Goal: Task Accomplishment & Management: Manage account settings

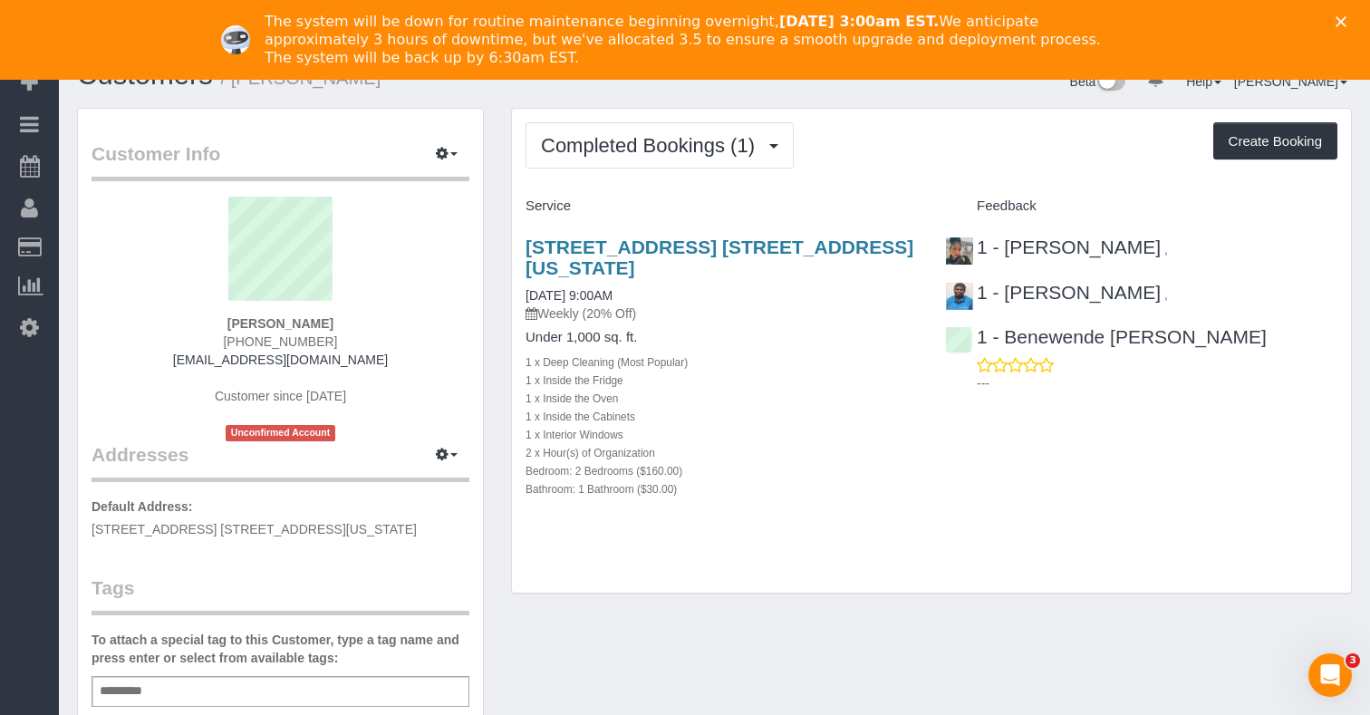
scroll to position [40, 0]
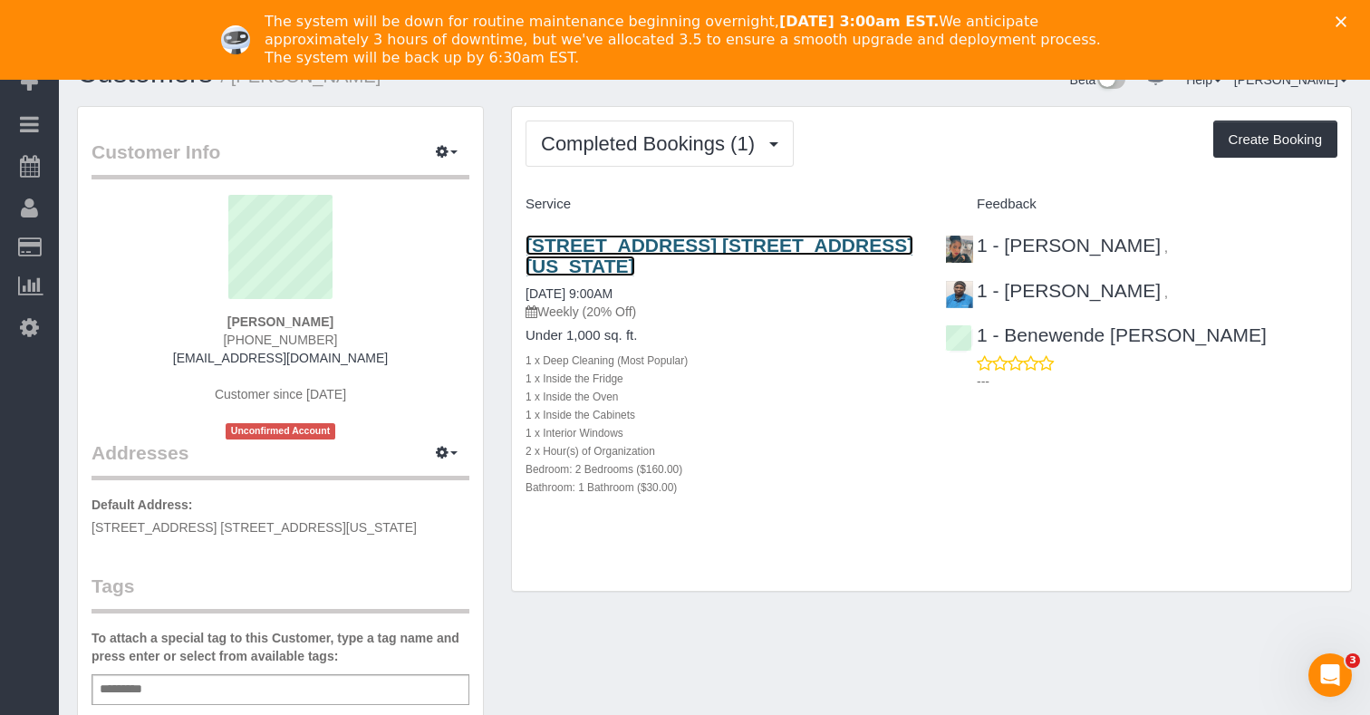
click at [661, 249] on link "400 East 58th Street, Apt. 15c, New York, NY 10022" at bounding box center [719, 256] width 388 height 42
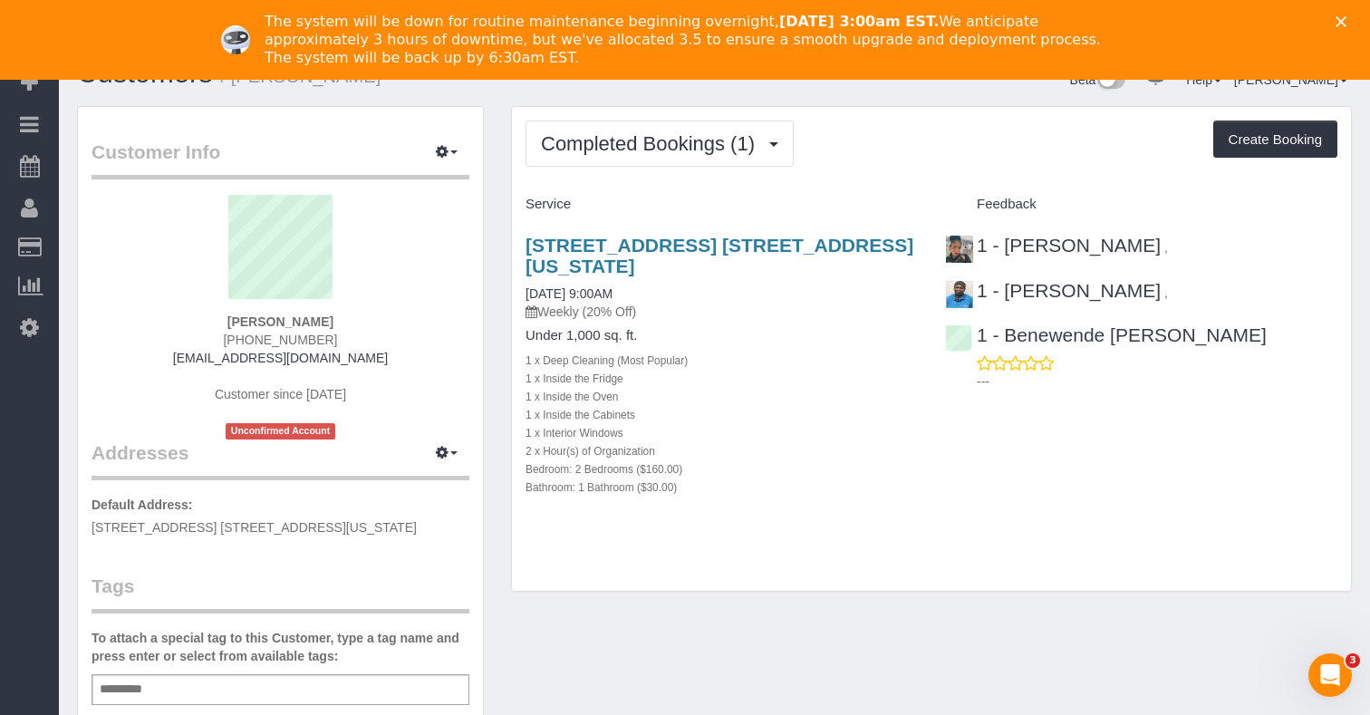
click at [1344, 27] on div "The system will be down for routine maintenance beginning overnight, September …" at bounding box center [685, 39] width 1370 height 65
click at [1344, 23] on icon "Close" at bounding box center [1340, 21] width 11 height 11
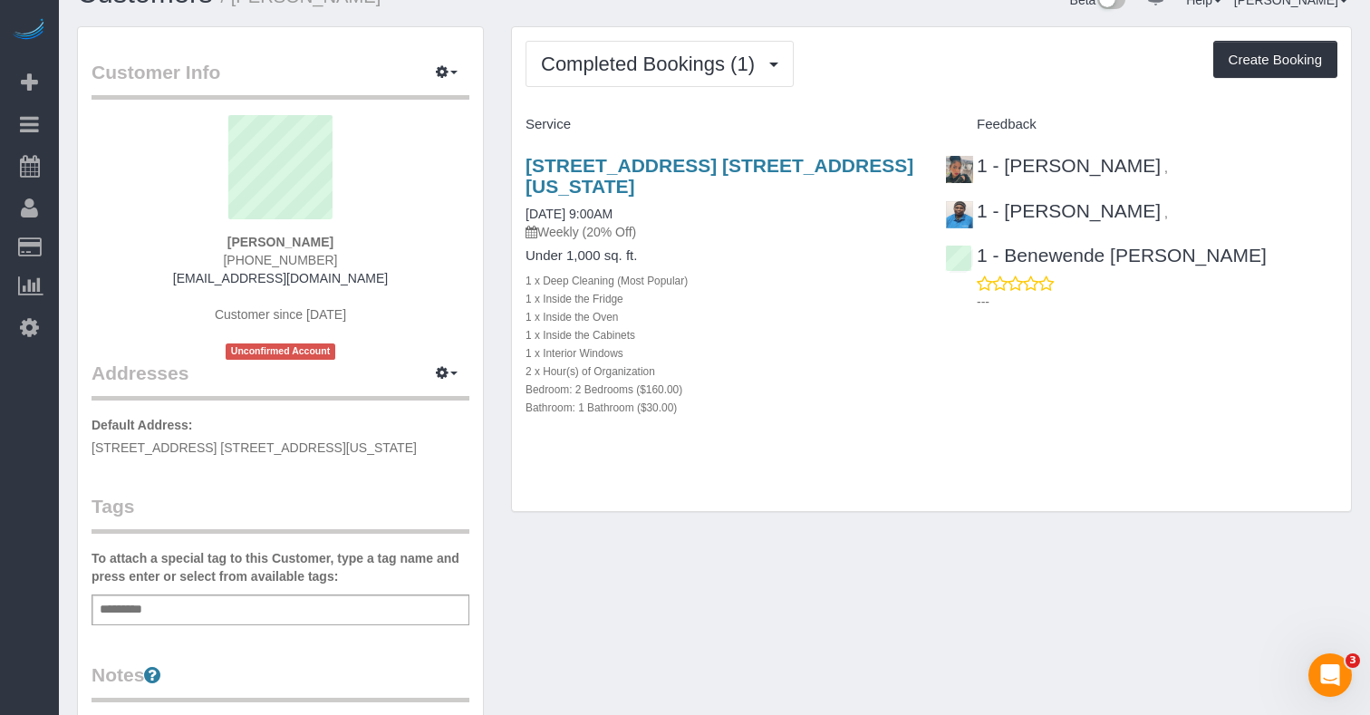
scroll to position [0, 0]
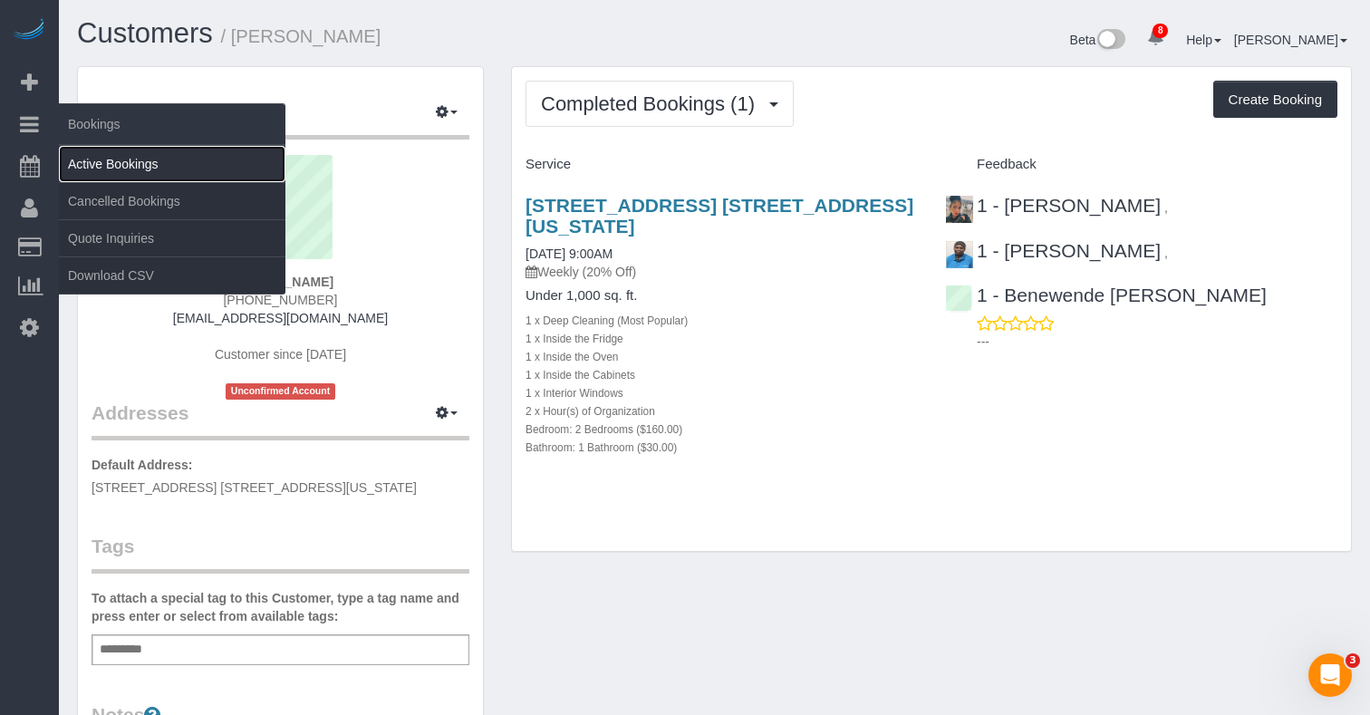
click at [86, 147] on link "Active Bookings" at bounding box center [172, 164] width 227 height 36
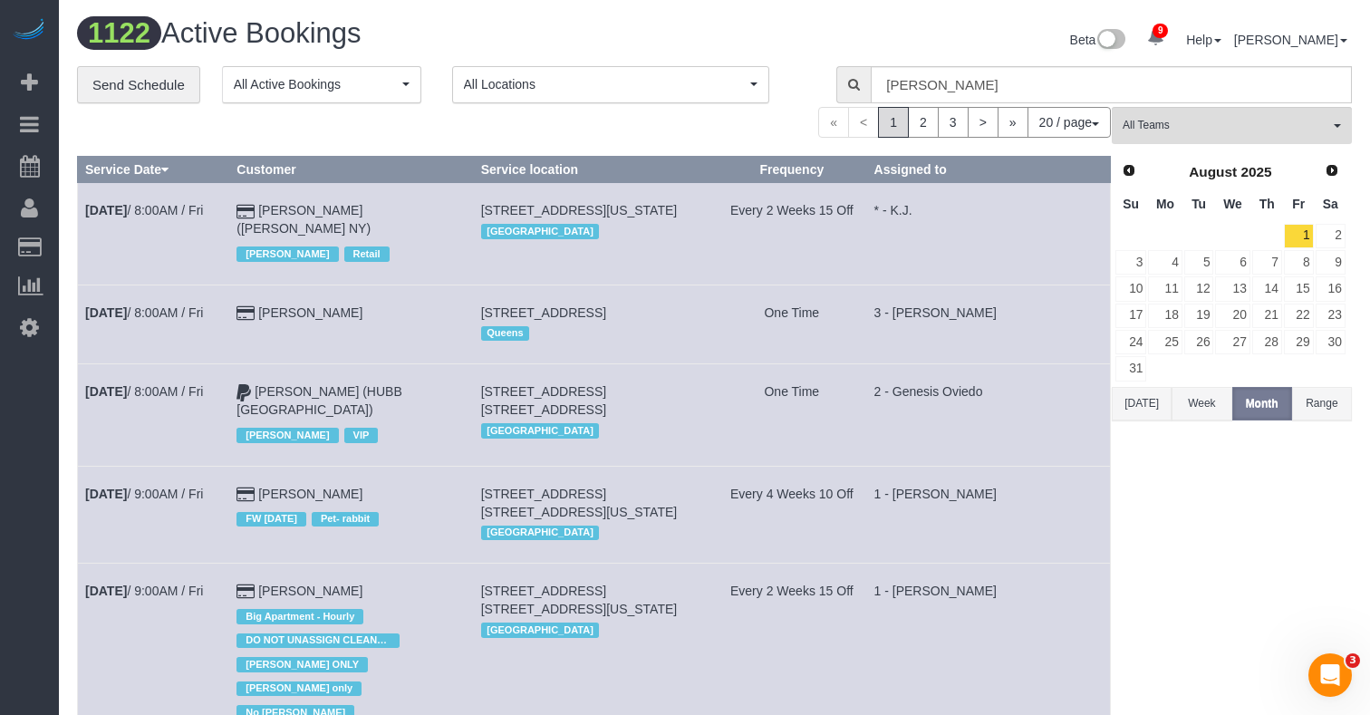
click at [1125, 408] on button "[DATE]" at bounding box center [1142, 404] width 60 height 34
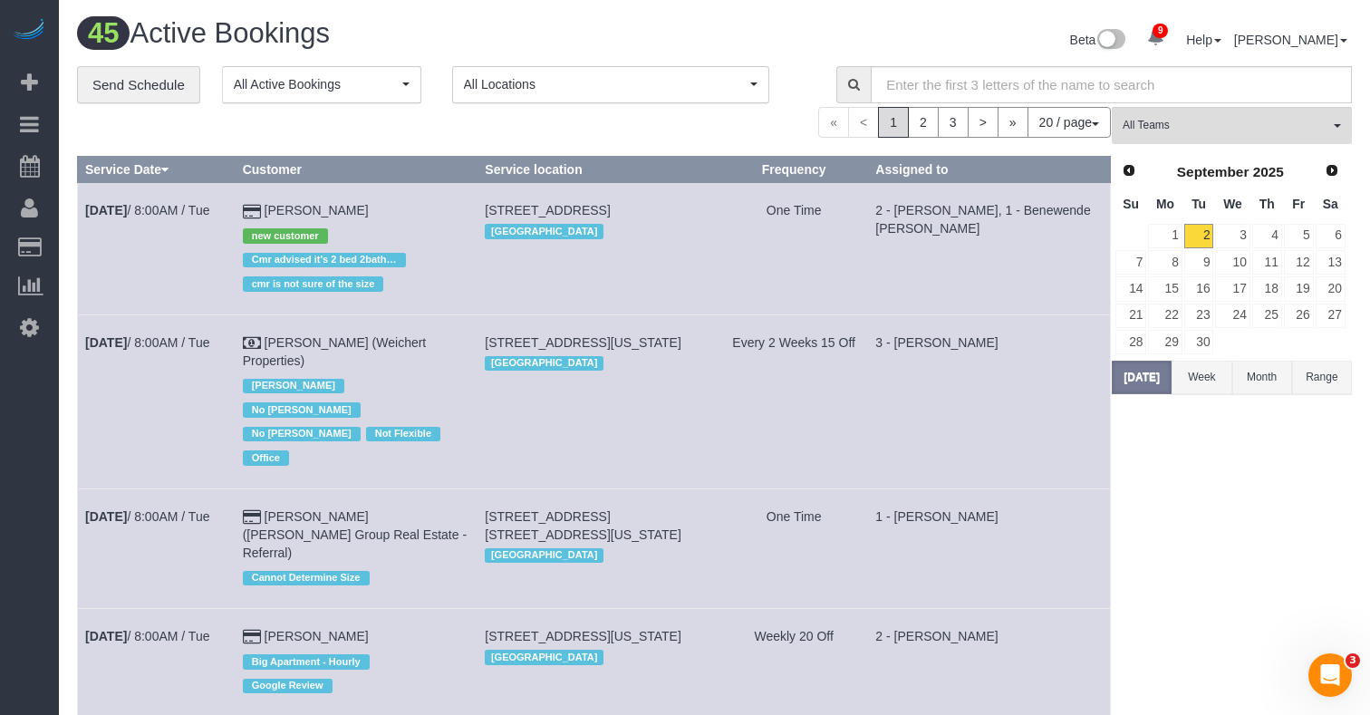
click at [1211, 367] on button "Week" at bounding box center [1201, 378] width 60 height 34
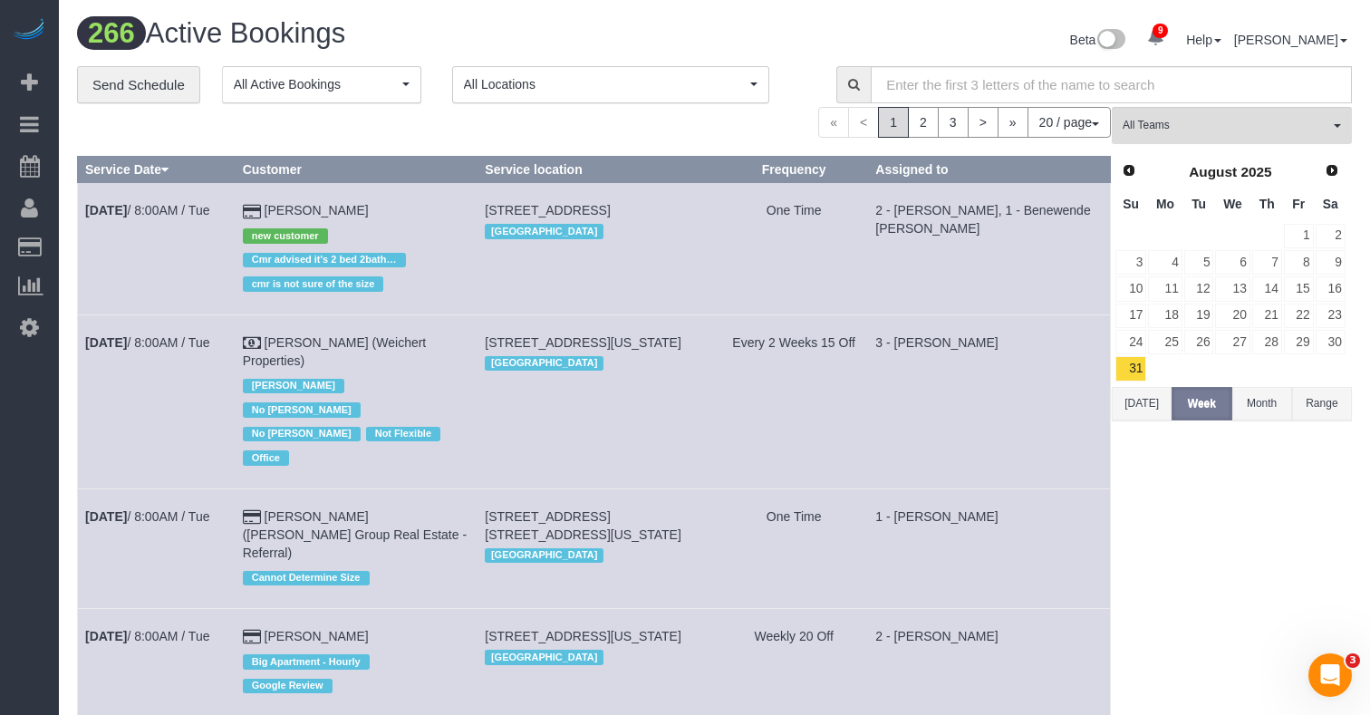
click at [1262, 371] on td at bounding box center [1267, 368] width 32 height 26
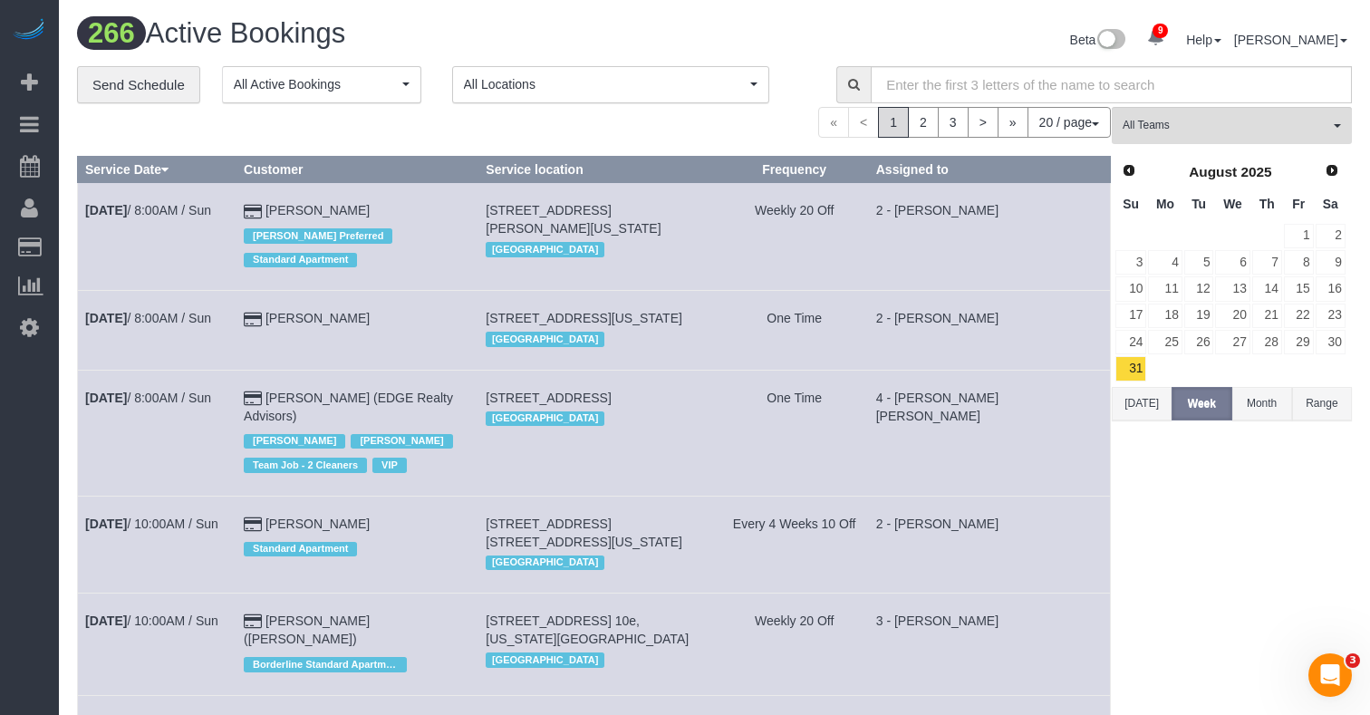
click at [1281, 391] on button "Month" at bounding box center [1262, 404] width 60 height 34
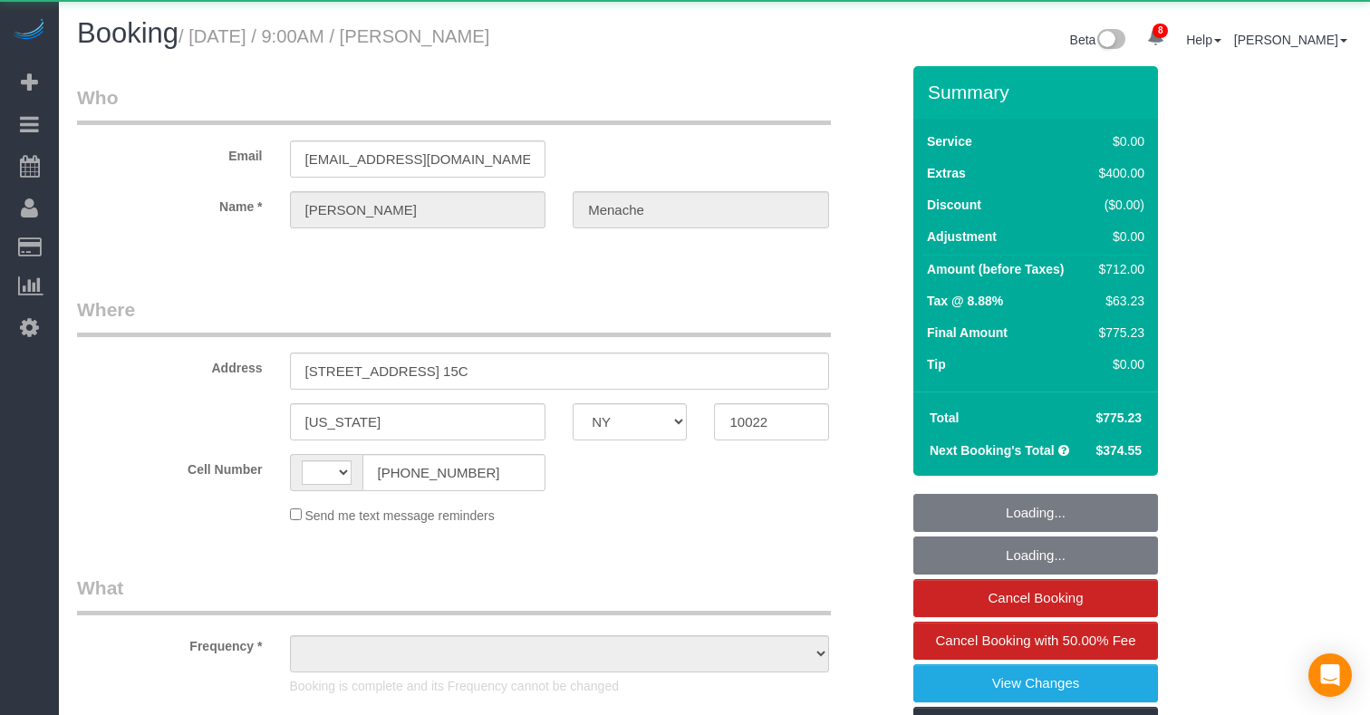
select select "NY"
select select "string:[GEOGRAPHIC_DATA]"
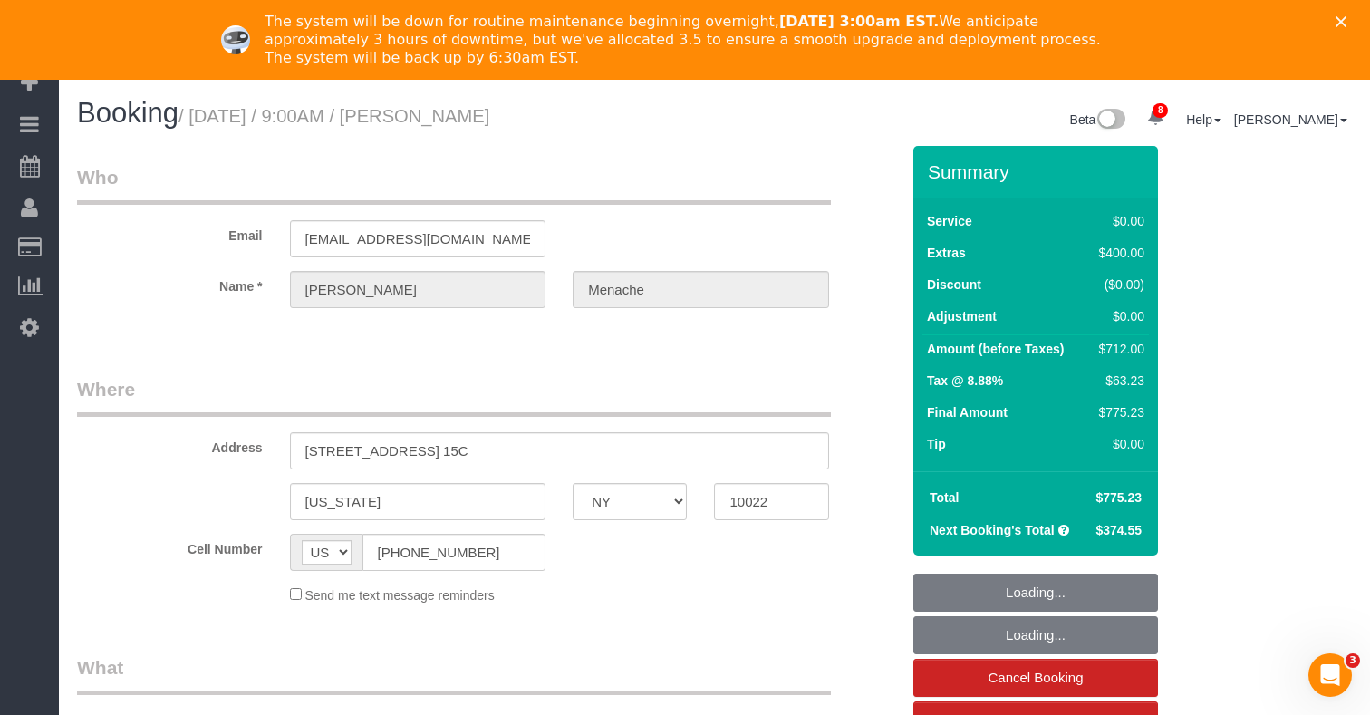
select select "object:814"
select select "2"
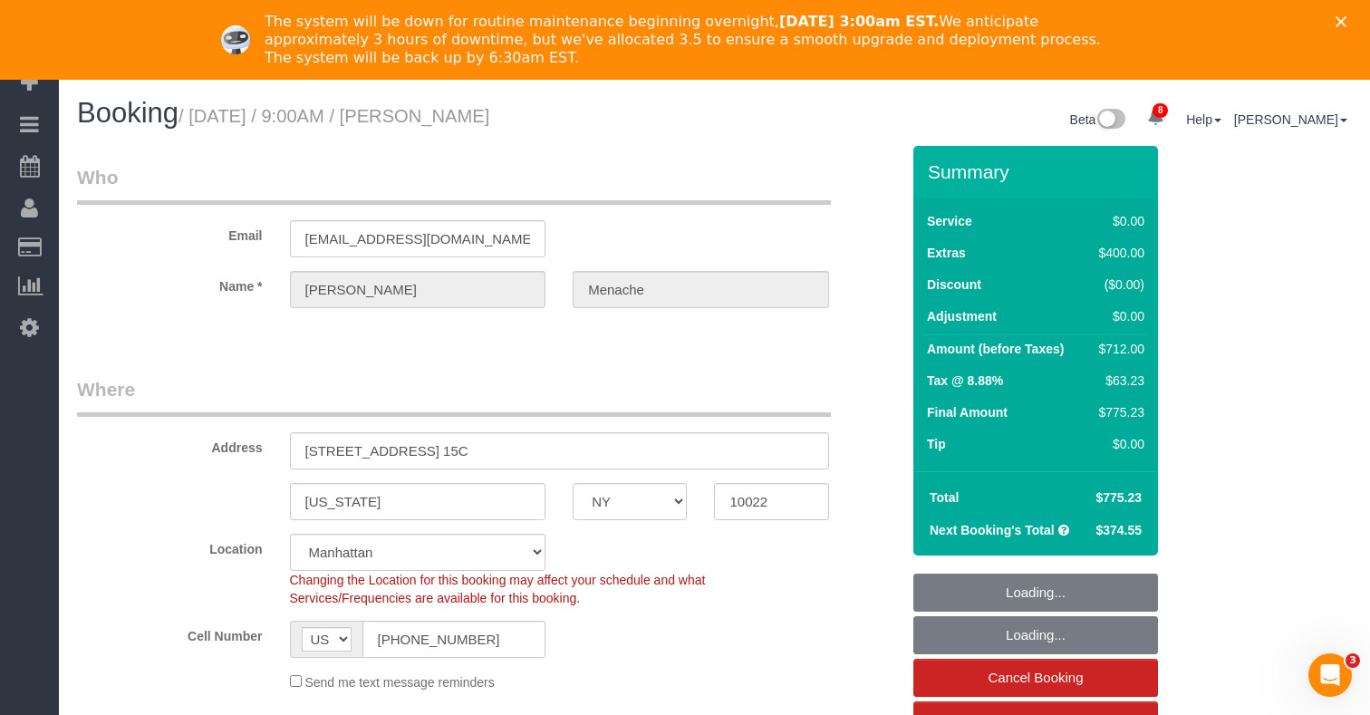
select select "string:stripe-pm_1S14GQ4VGloSiKo7FtdT7e7N"
select select "spot1"
select select "number:56"
select select "number:70"
select select "number:15"
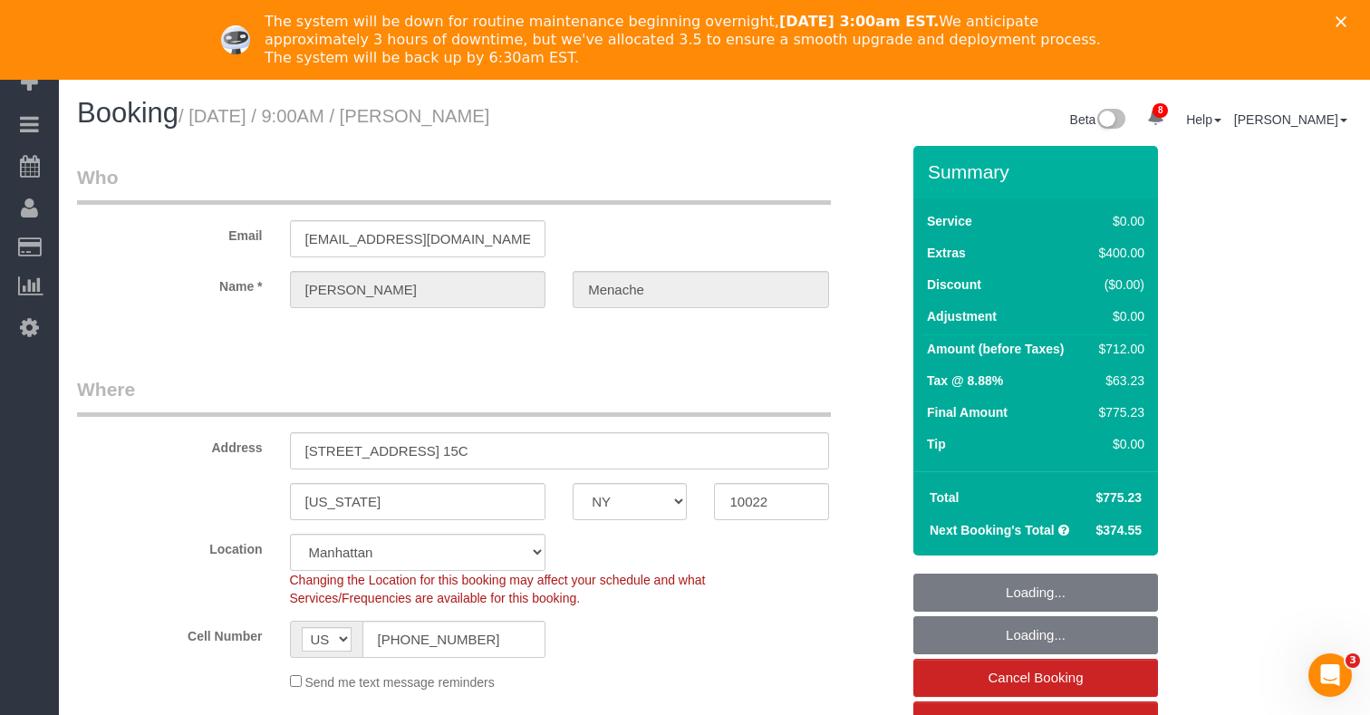
select select "number:5"
select select "2"
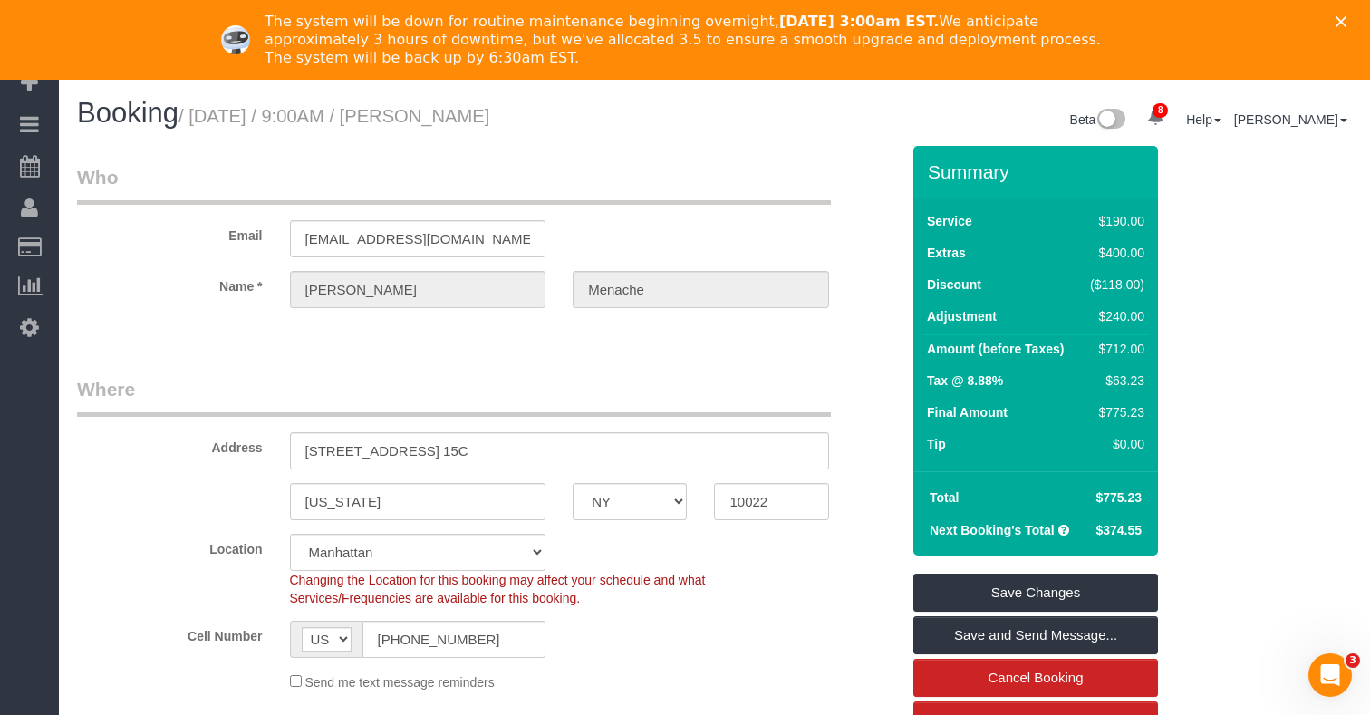
click at [594, 204] on div "Email [EMAIL_ADDRESS][DOMAIN_NAME]" at bounding box center [488, 210] width 850 height 93
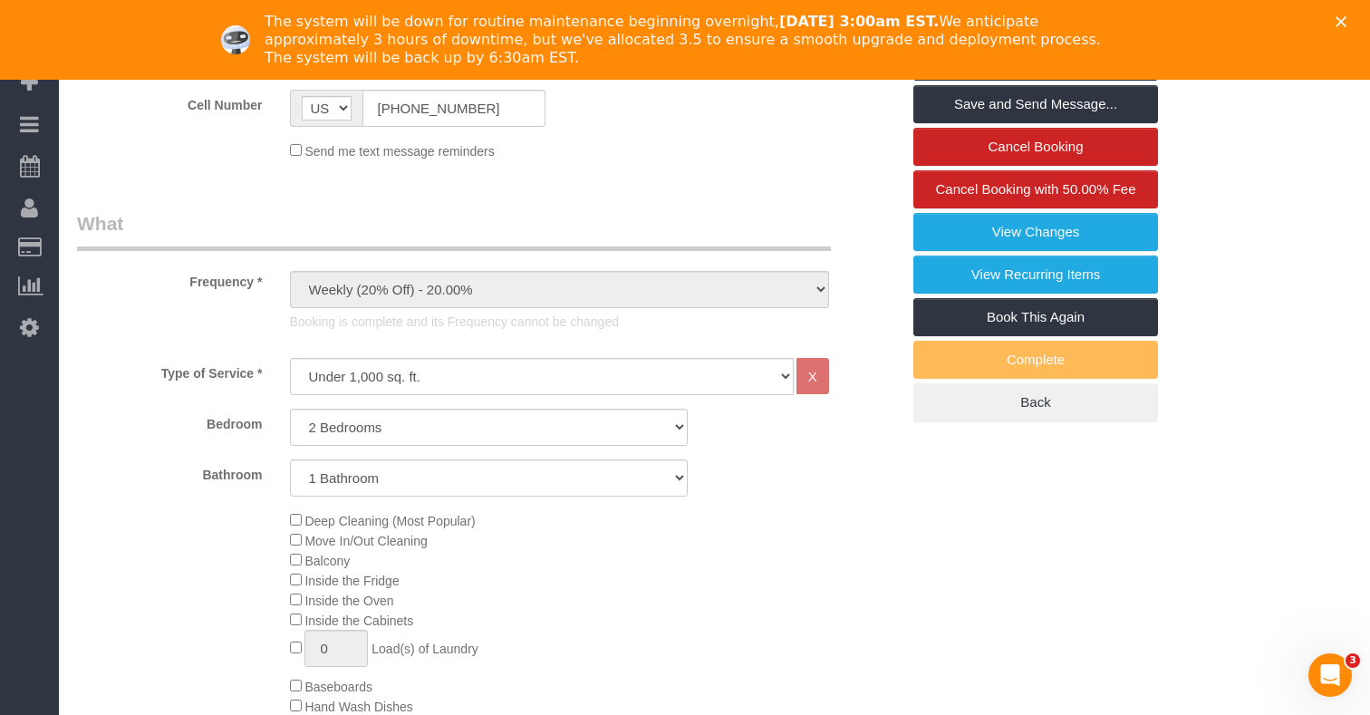
scroll to position [535, 0]
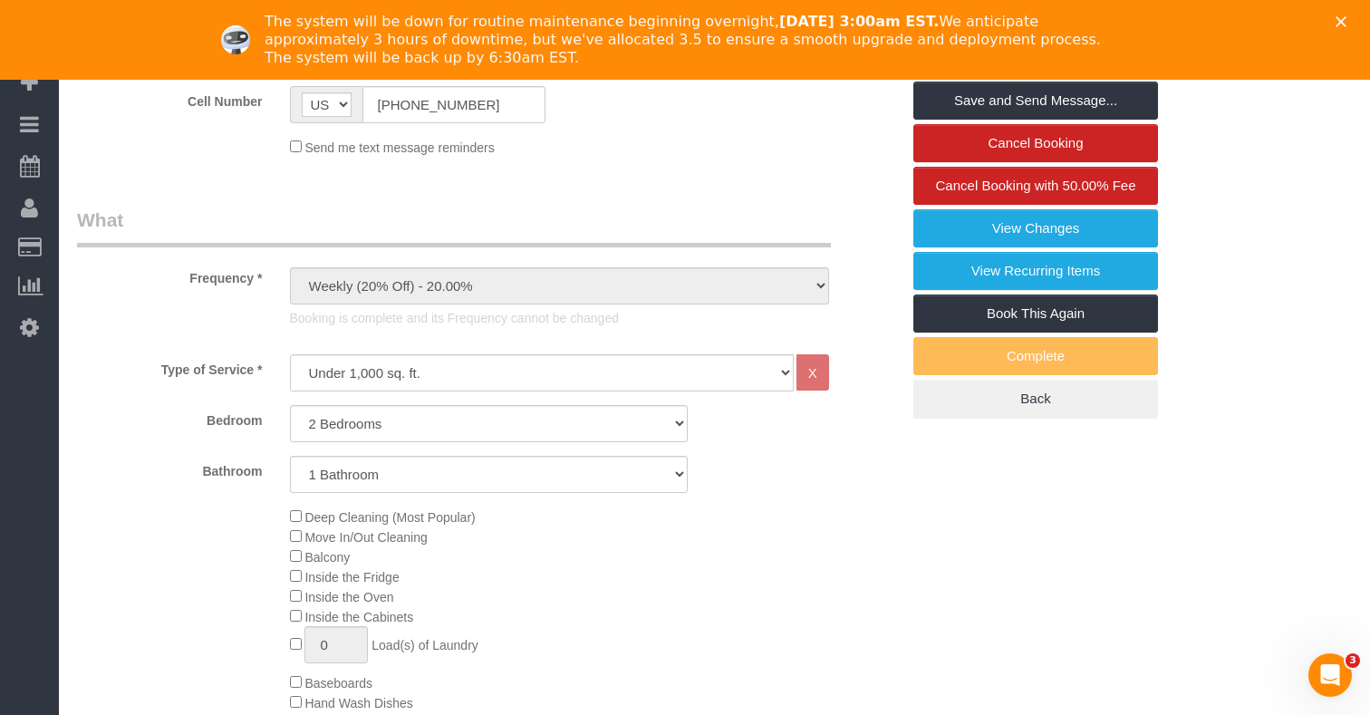
click at [228, 563] on div "Deep Cleaning (Most Popular) Move In/Out Cleaning Balcony Inside the Fridge Ins…" at bounding box center [488, 682] width 850 height 352
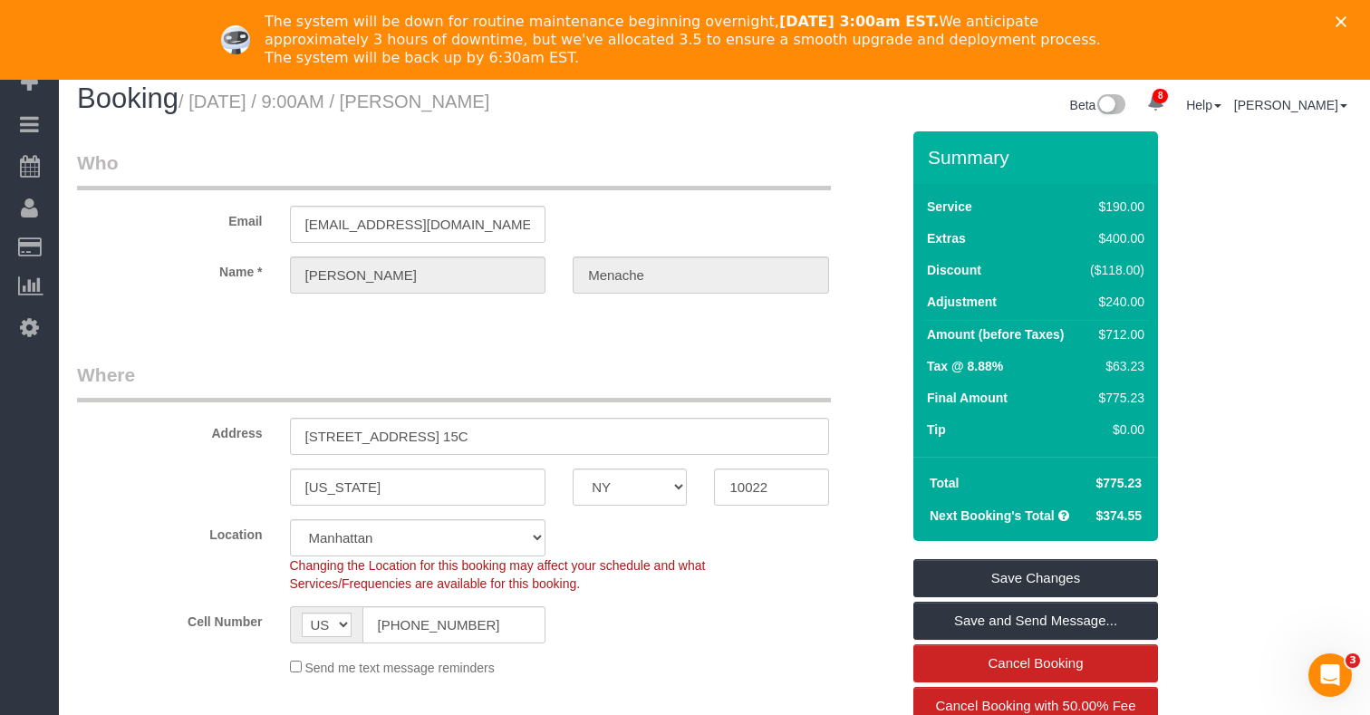
scroll to position [0, 0]
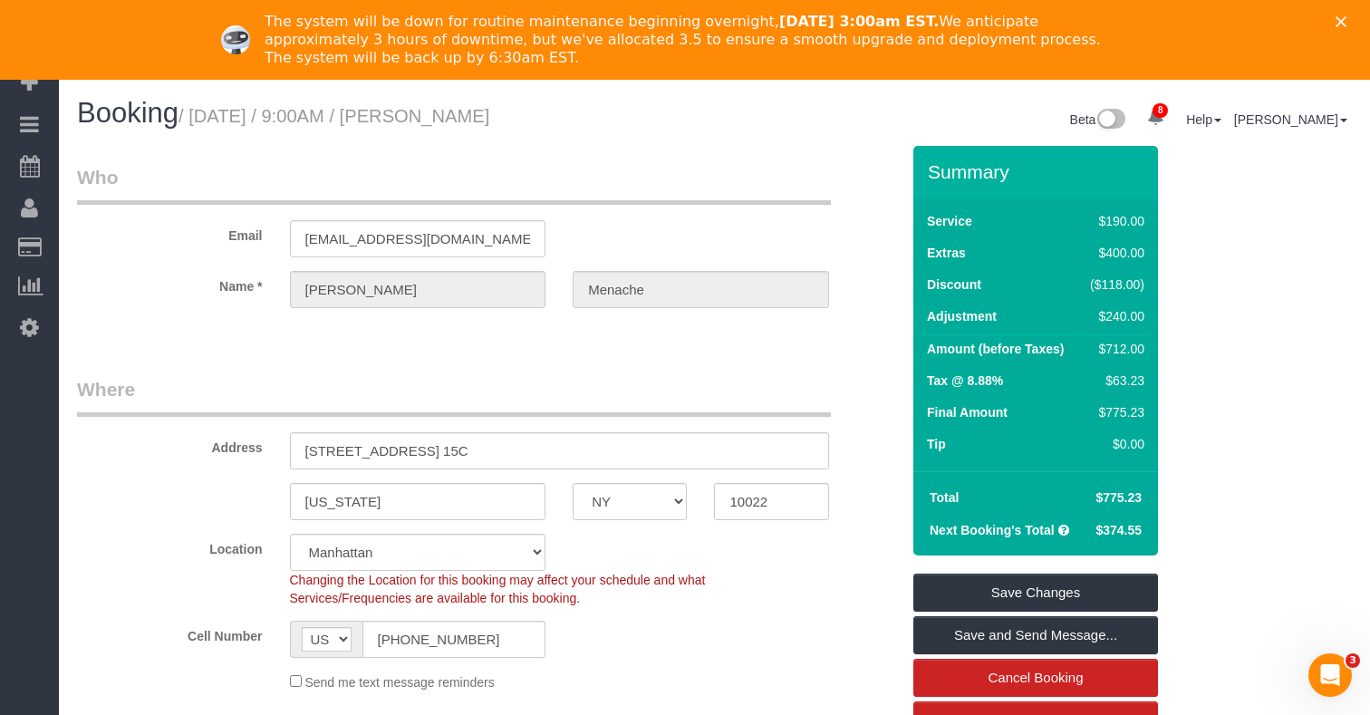
drag, startPoint x: 632, startPoint y: 122, endPoint x: 465, endPoint y: 108, distance: 168.2
click at [465, 108] on h1 "Booking / [DATE] / 9:00AM / [PERSON_NAME]" at bounding box center [389, 113] width 624 height 31
copy small "[PERSON_NAME]"
click at [543, 176] on legend "Who" at bounding box center [454, 184] width 754 height 41
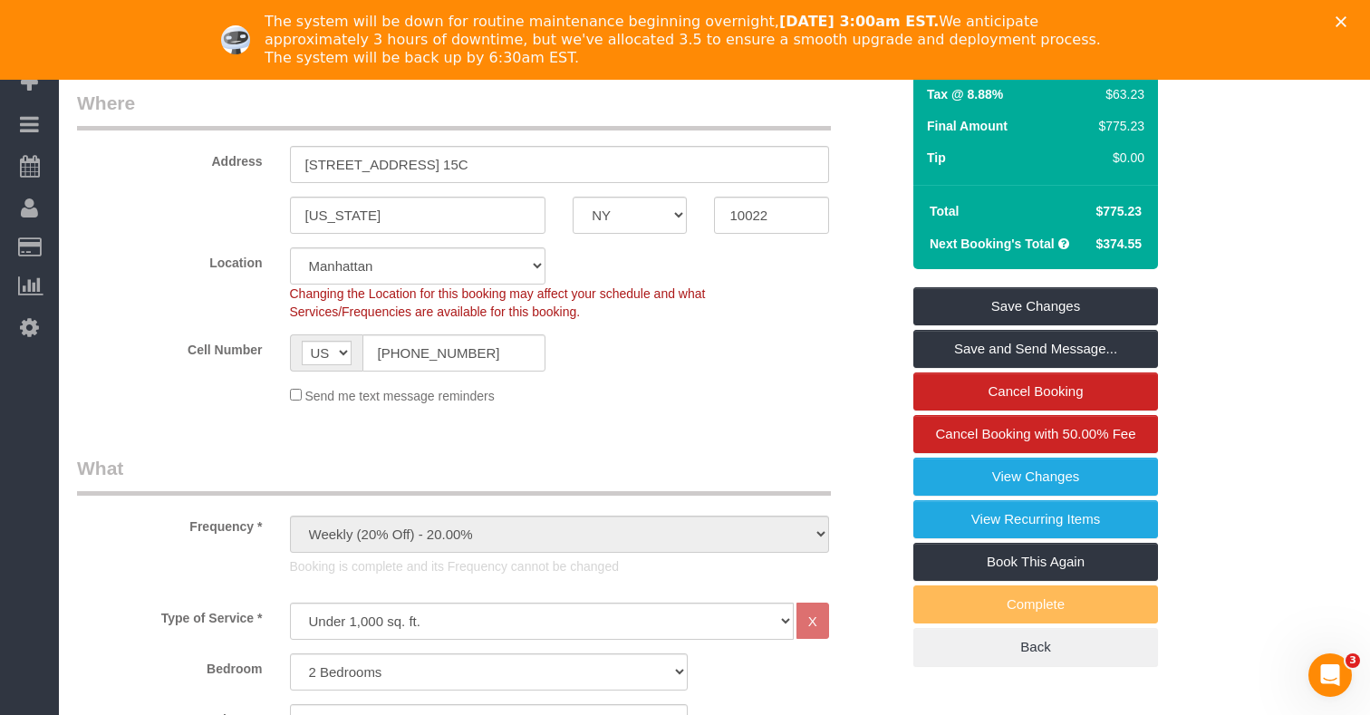
scroll to position [367, 0]
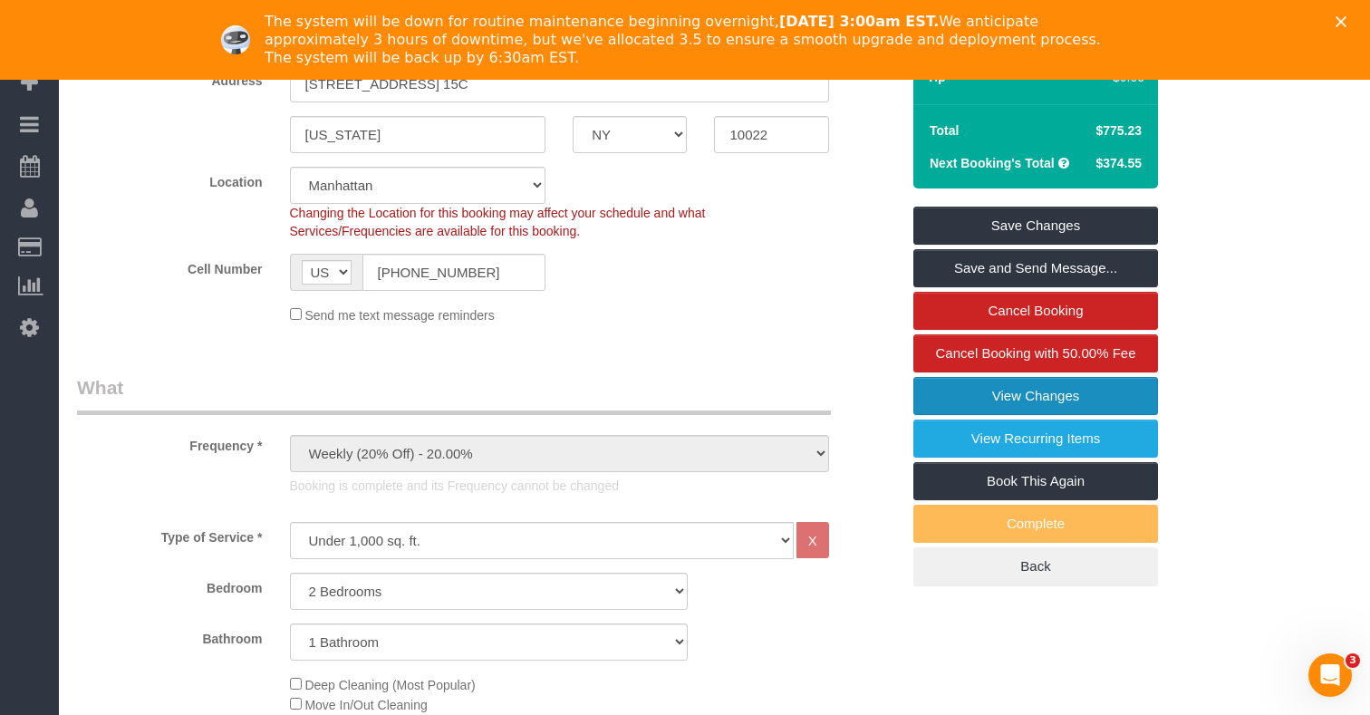
click at [1000, 389] on link "View Changes" at bounding box center [1035, 396] width 245 height 38
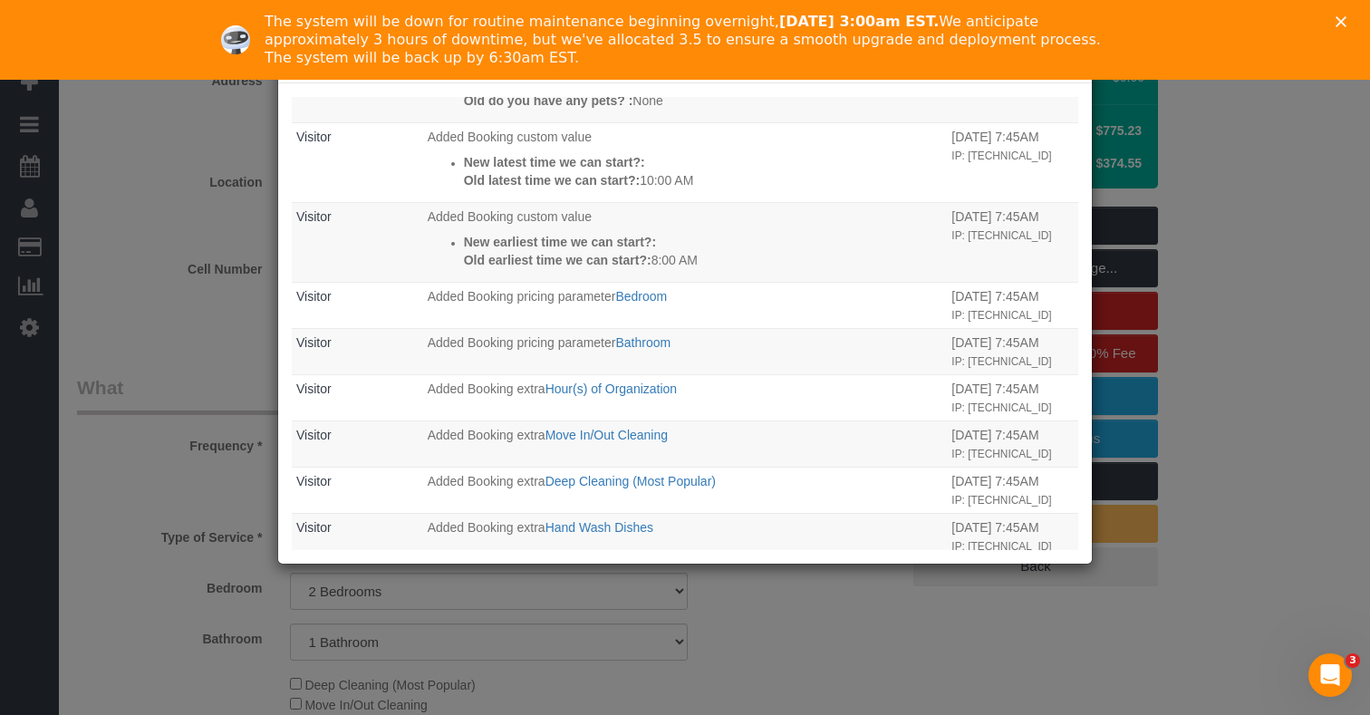
scroll to position [2926, 0]
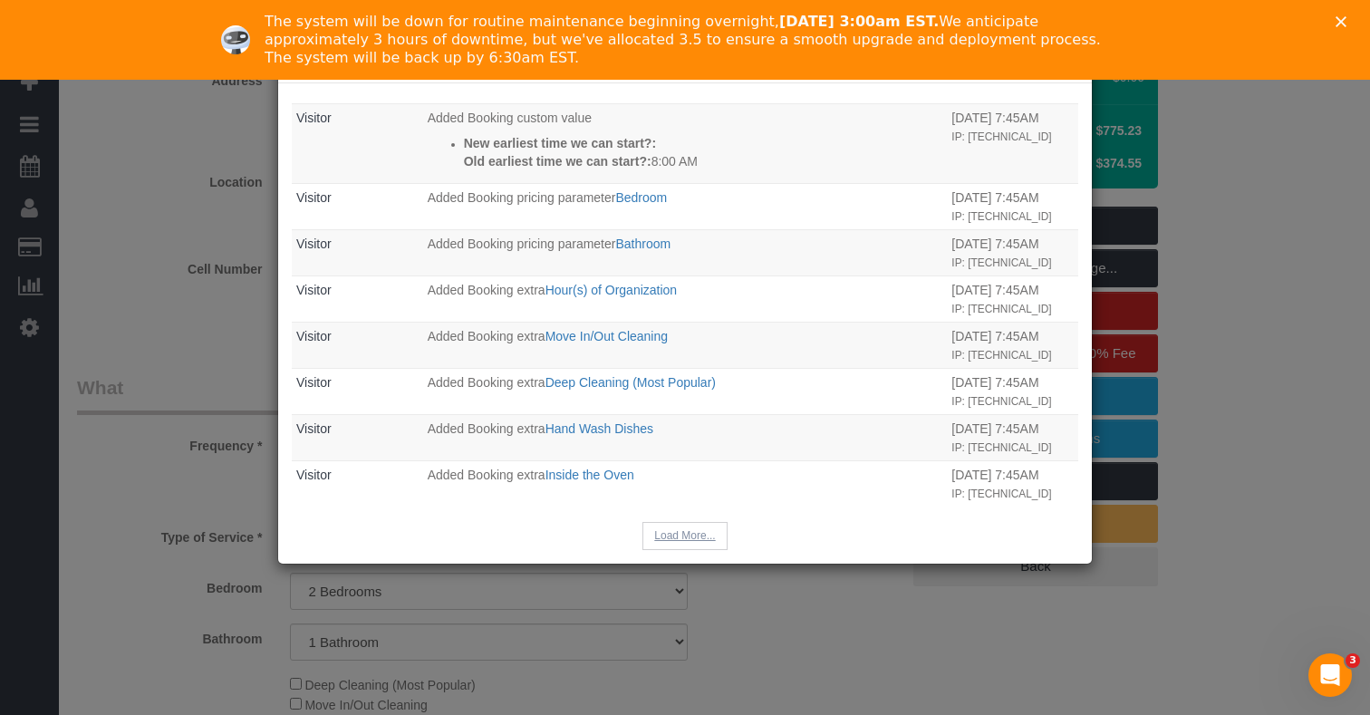
click at [667, 537] on button "Load More..." at bounding box center [684, 536] width 84 height 28
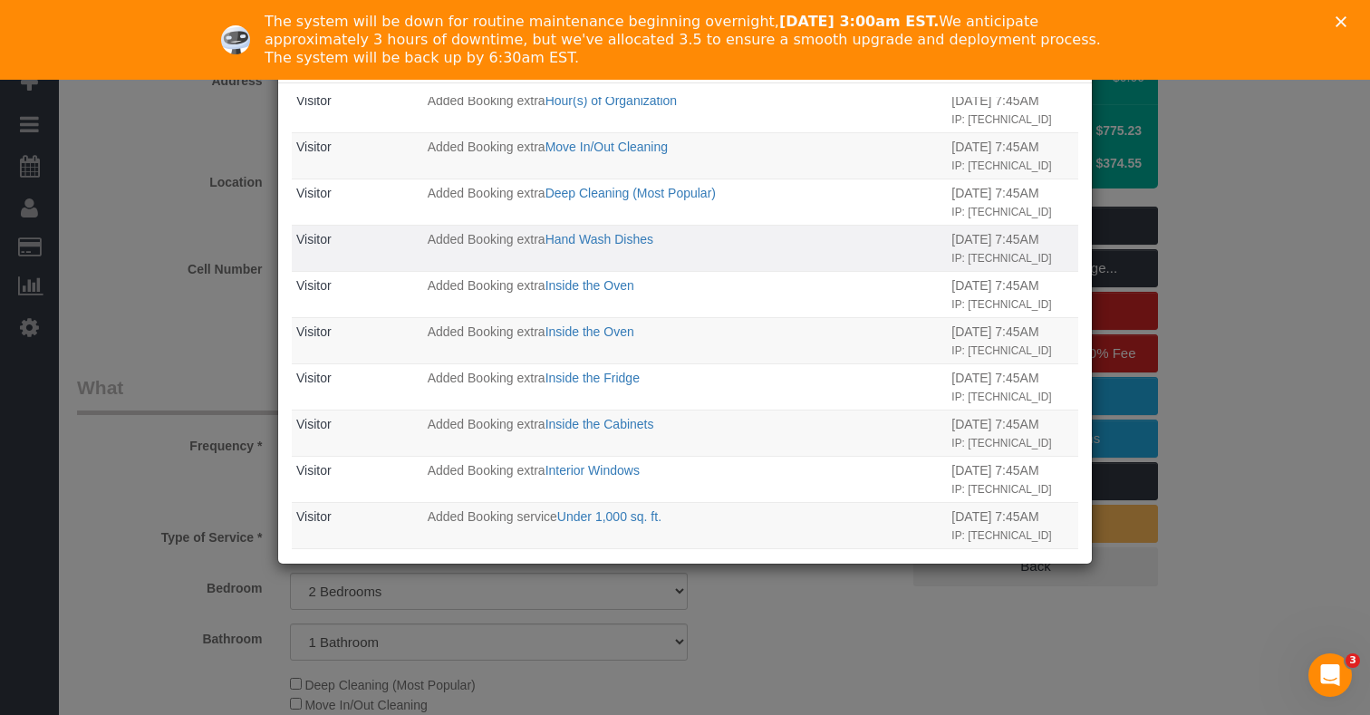
scroll to position [3204, 0]
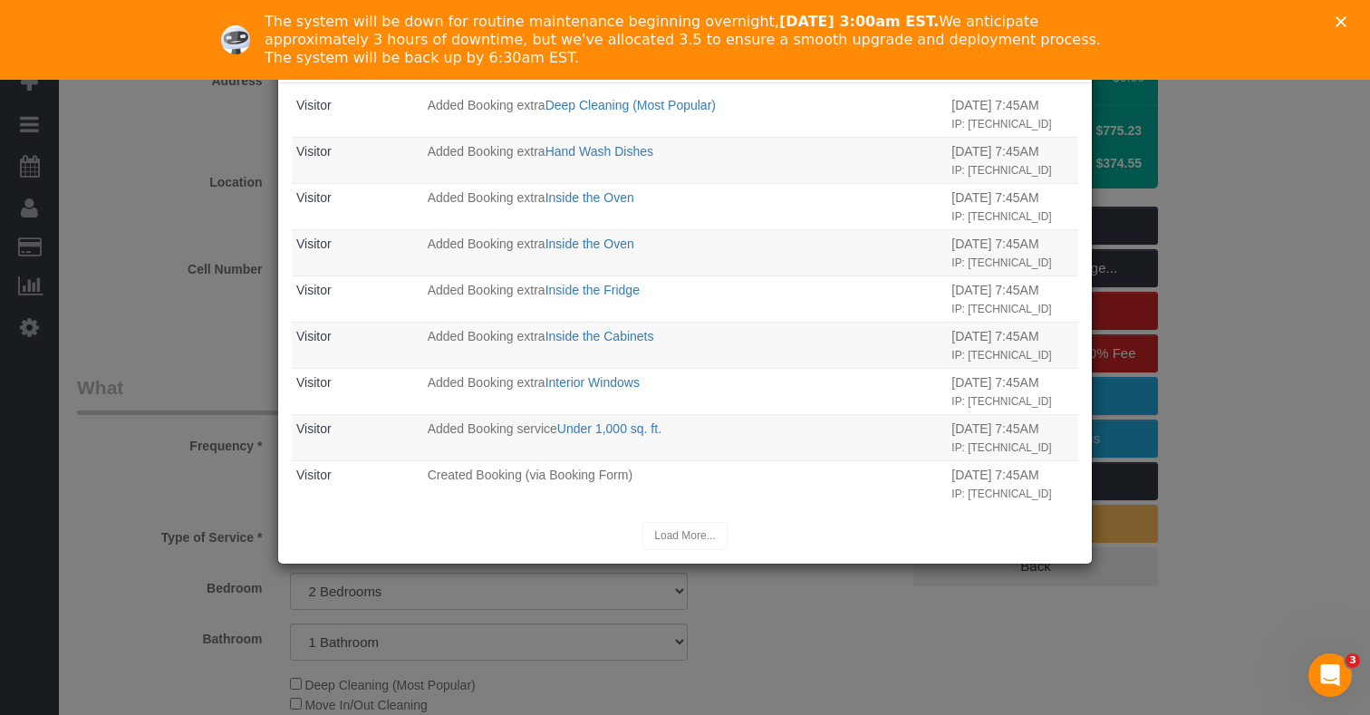
click at [685, 528] on div "Load More..." at bounding box center [685, 536] width 786 height 28
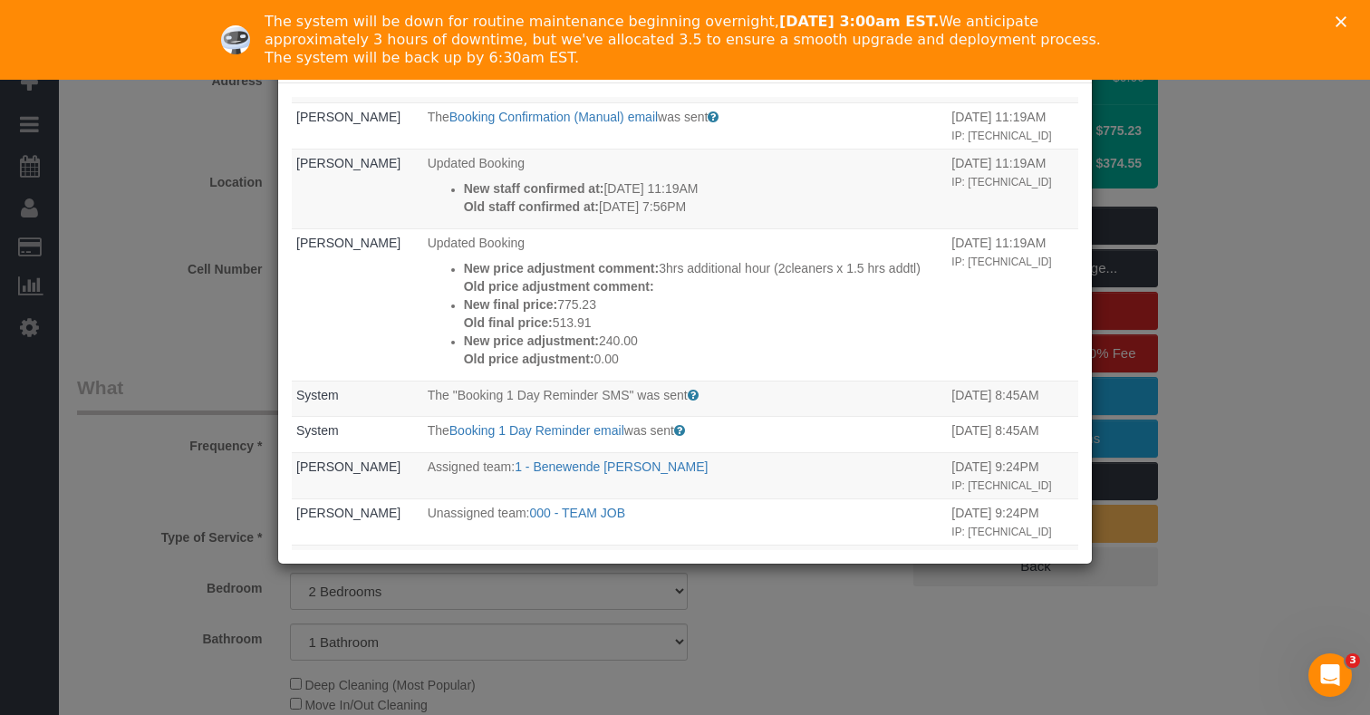
scroll to position [0, 0]
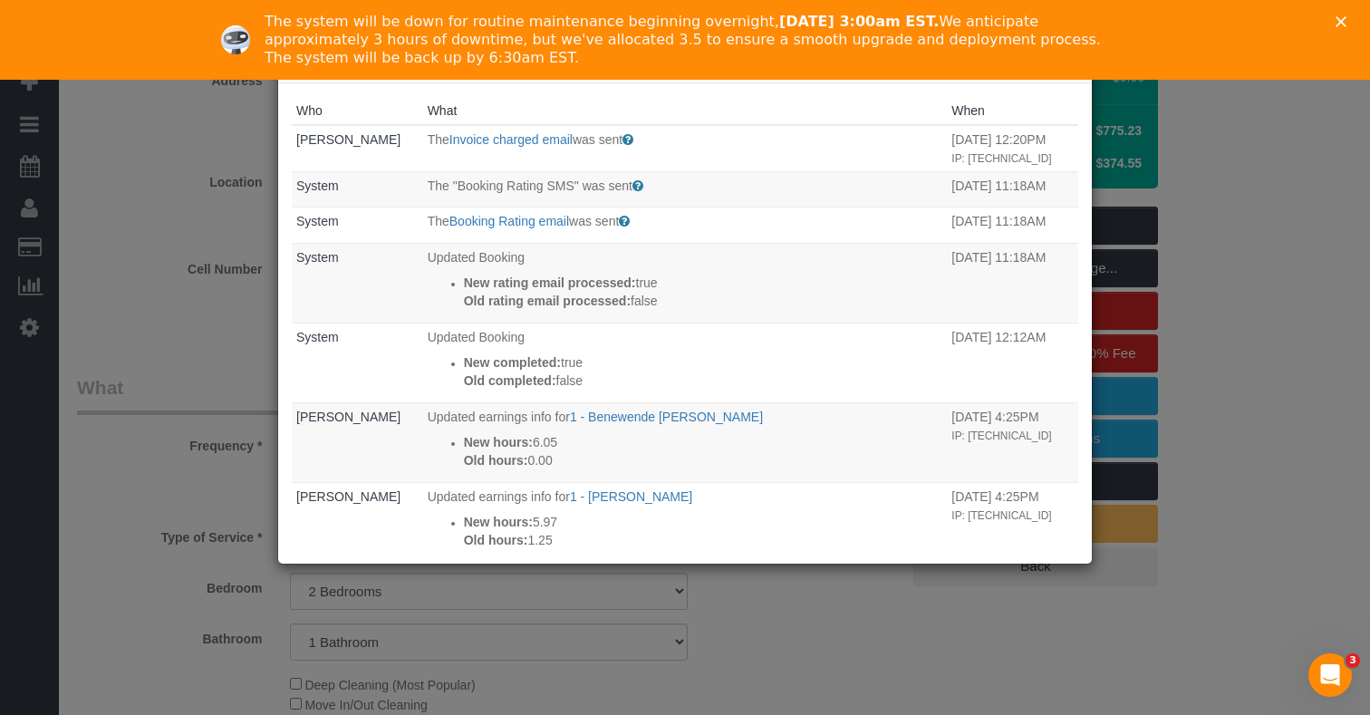
click at [1190, 239] on div "× Changes report Who What When [PERSON_NAME] The Invoice charged email was sent…" at bounding box center [685, 357] width 1370 height 715
click at [1339, 17] on icon "Close" at bounding box center [1340, 21] width 11 height 11
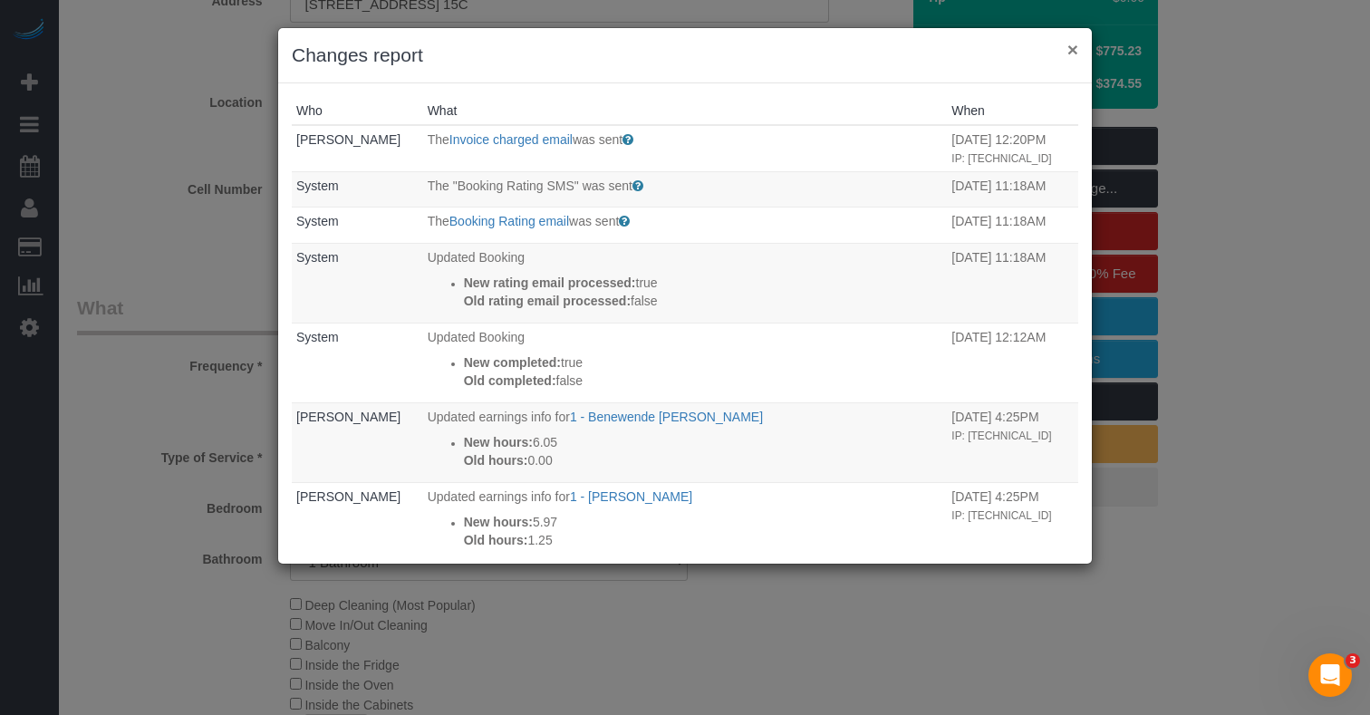
click at [1069, 54] on button "×" at bounding box center [1072, 49] width 11 height 19
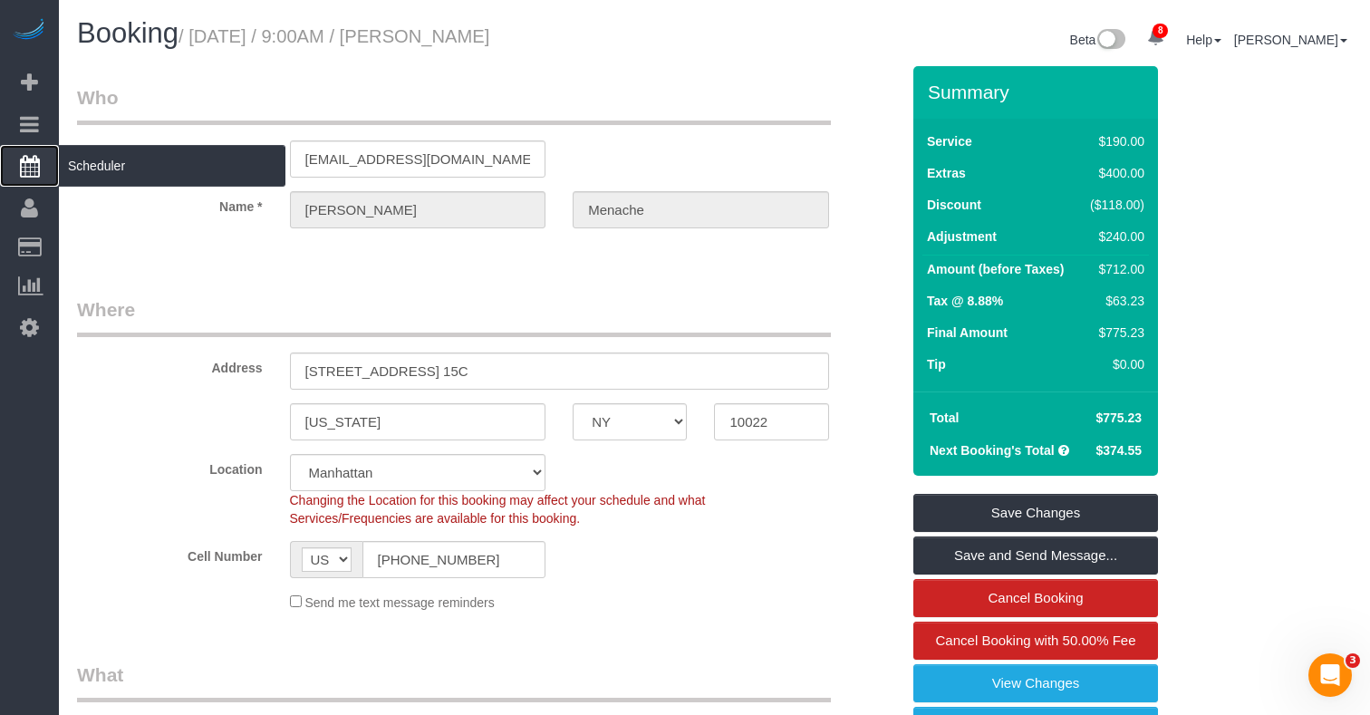
click at [99, 159] on span "Scheduler" at bounding box center [172, 166] width 227 height 42
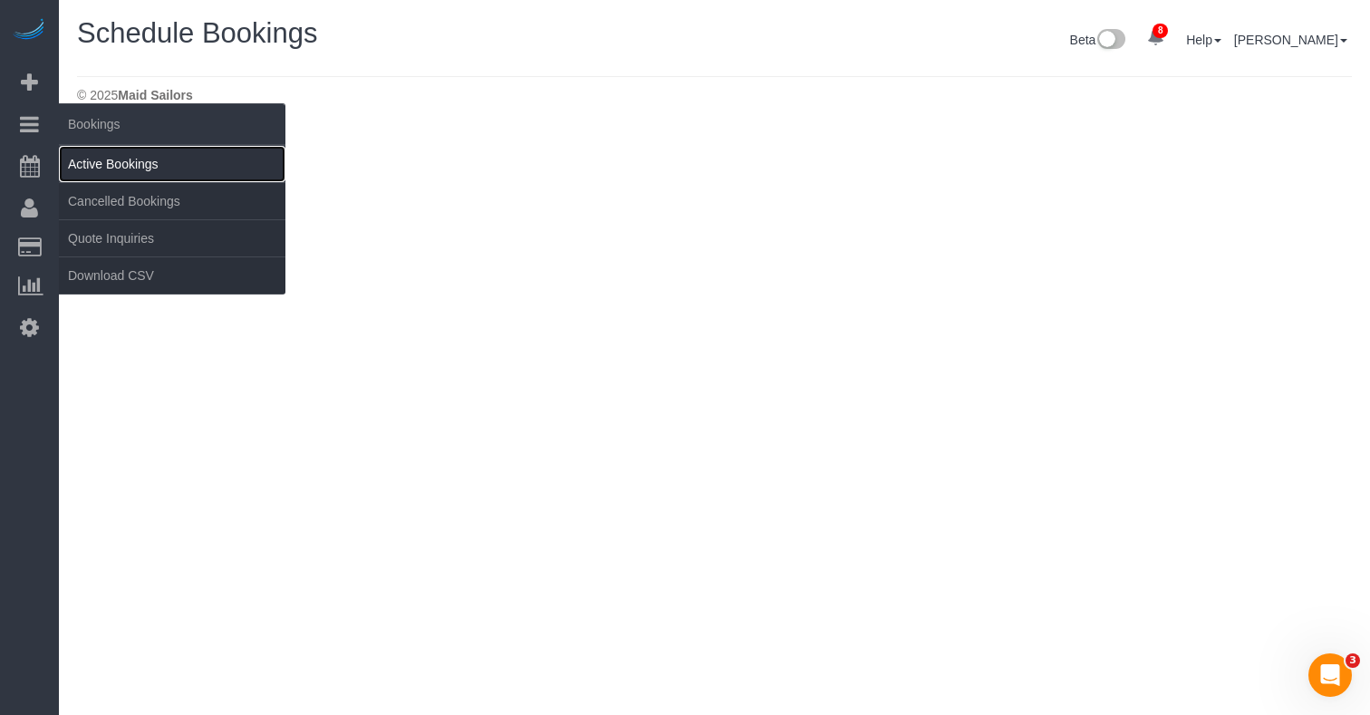
click at [95, 152] on link "Active Bookings" at bounding box center [172, 164] width 227 height 36
